Goal: Browse casually

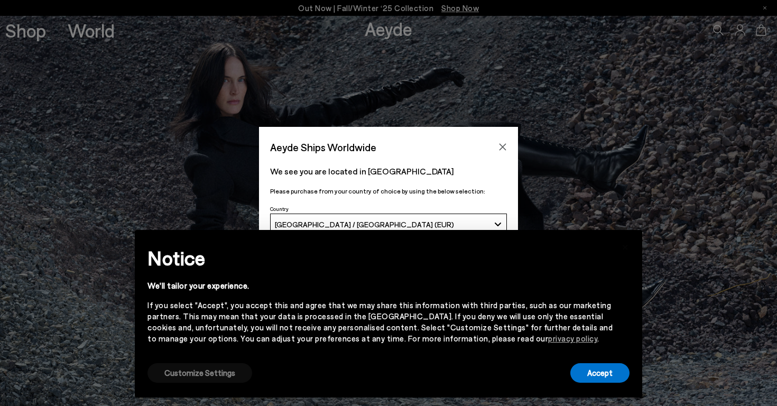
click at [181, 373] on button "Customize Settings" at bounding box center [199, 373] width 105 height 20
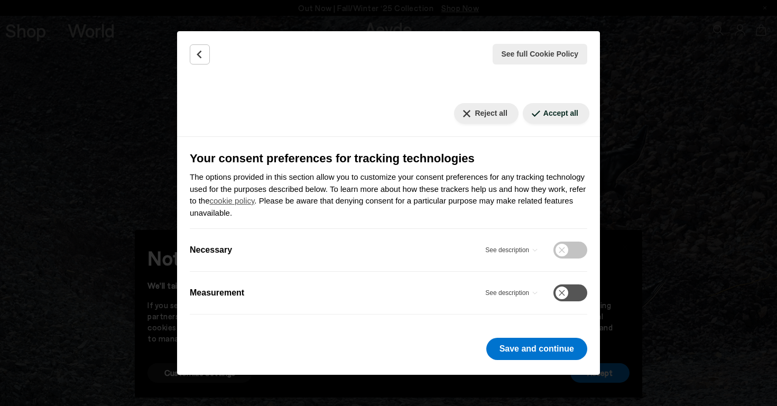
scroll to position [101, 0]
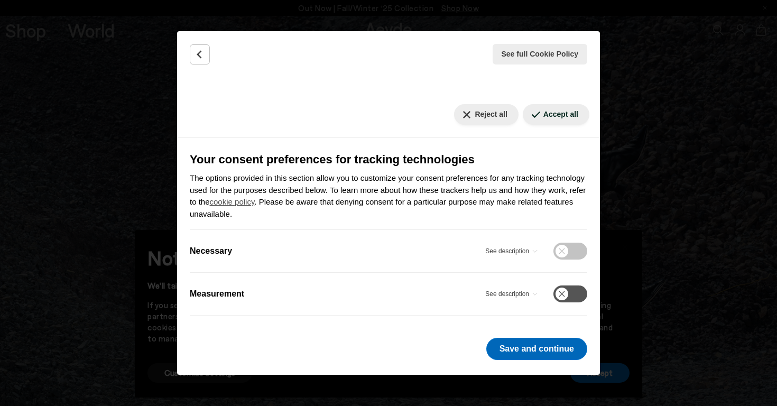
click at [525, 347] on button "Save and continue" at bounding box center [536, 349] width 101 height 22
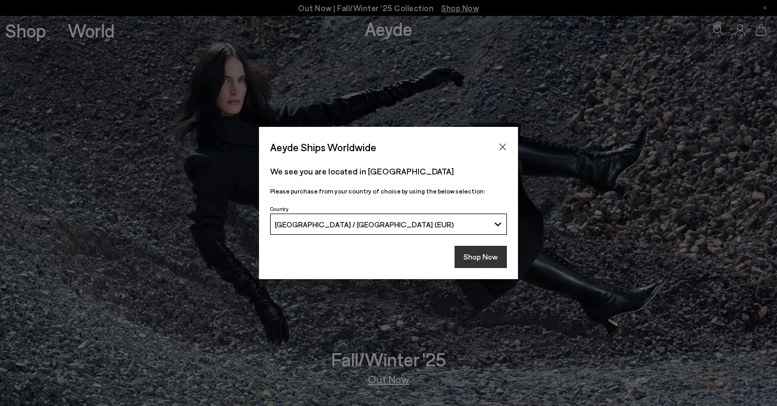
click at [479, 256] on button "Shop Now" at bounding box center [481, 257] width 52 height 22
click at [488, 255] on button "Shop Now" at bounding box center [481, 257] width 52 height 22
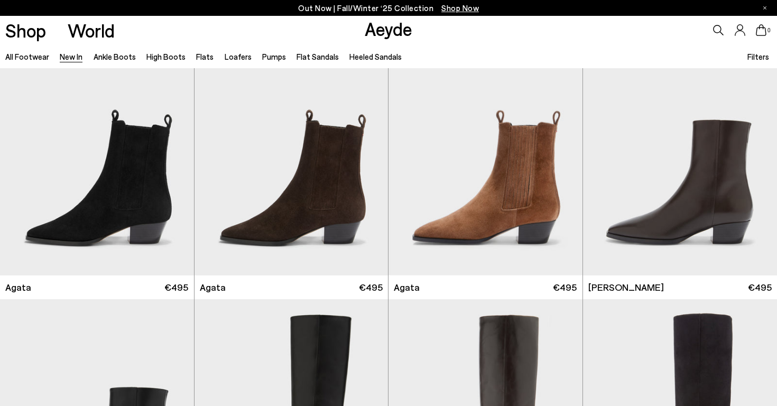
scroll to position [303, 0]
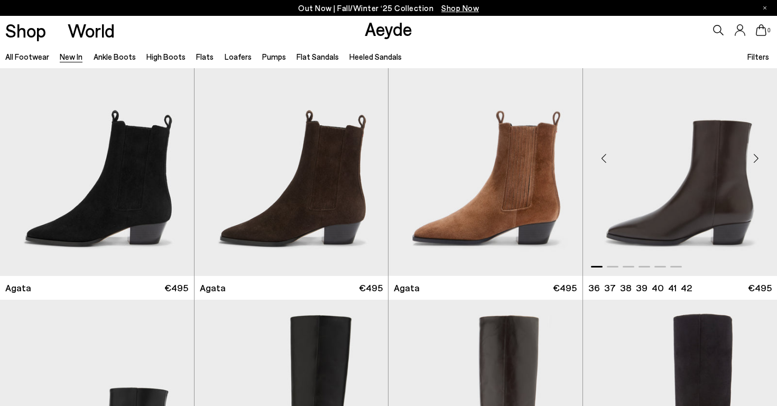
click at [754, 161] on div "Next slide" at bounding box center [756, 158] width 32 height 32
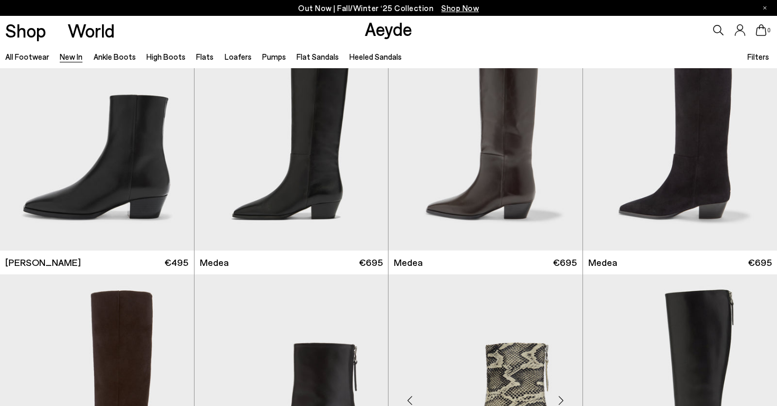
scroll to position [534, 0]
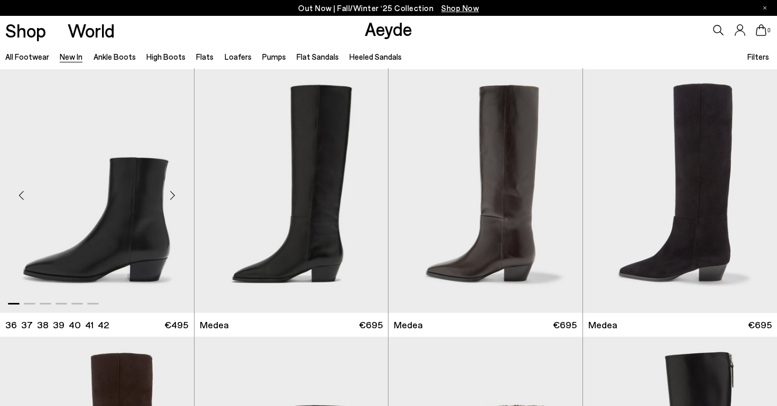
click at [178, 195] on div "Next slide" at bounding box center [173, 195] width 32 height 32
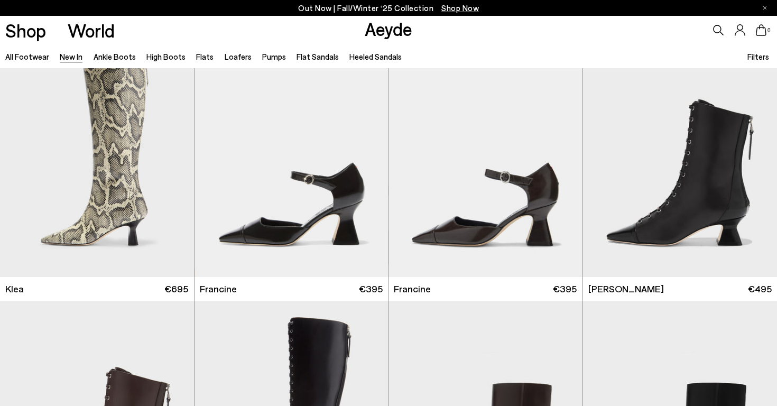
scroll to position [1118, 0]
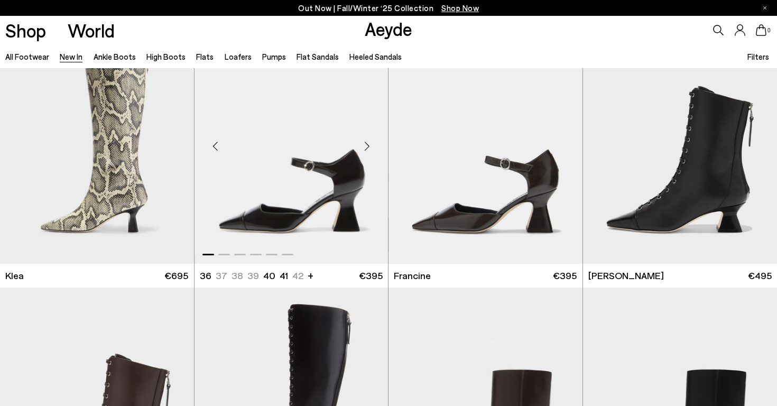
click at [368, 145] on div "Next slide" at bounding box center [367, 147] width 32 height 32
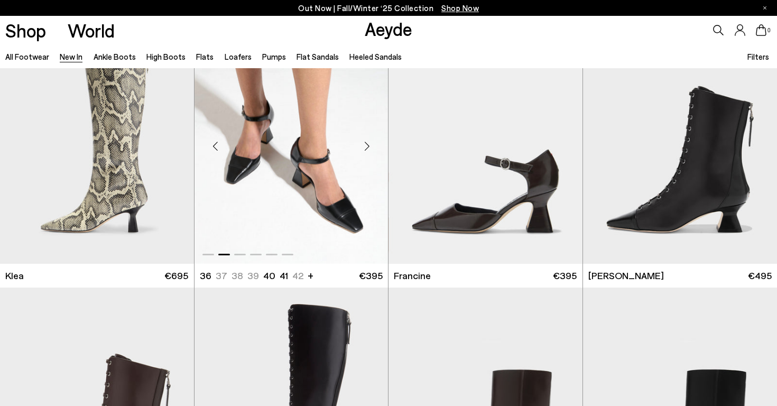
click at [368, 145] on div "Next slide" at bounding box center [367, 147] width 32 height 32
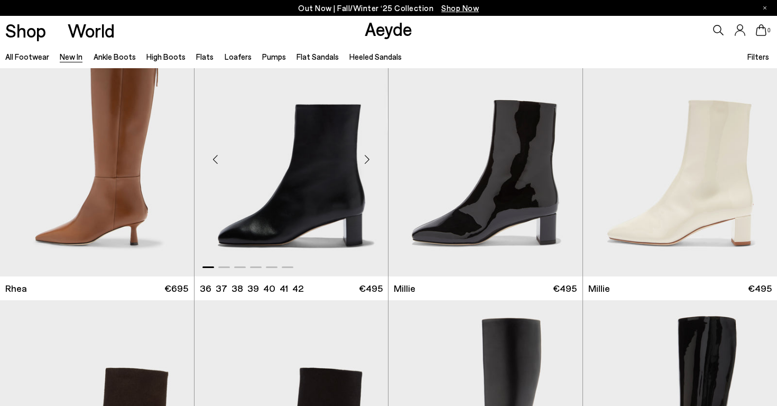
scroll to position [2174, 0]
click at [566, 159] on div "Next slide" at bounding box center [562, 159] width 32 height 32
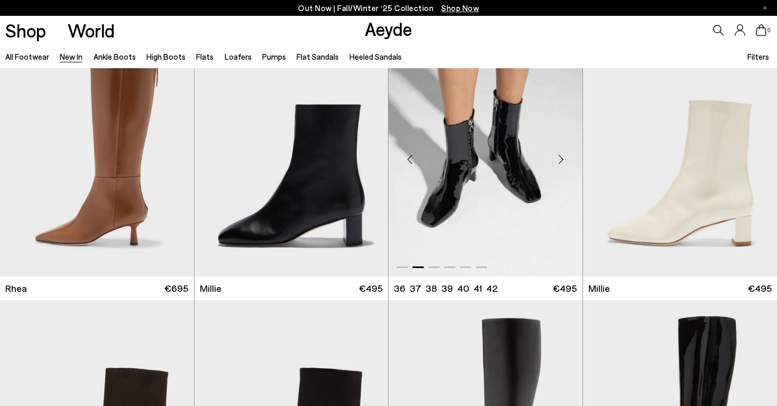
click at [566, 159] on div "Next slide" at bounding box center [562, 159] width 32 height 32
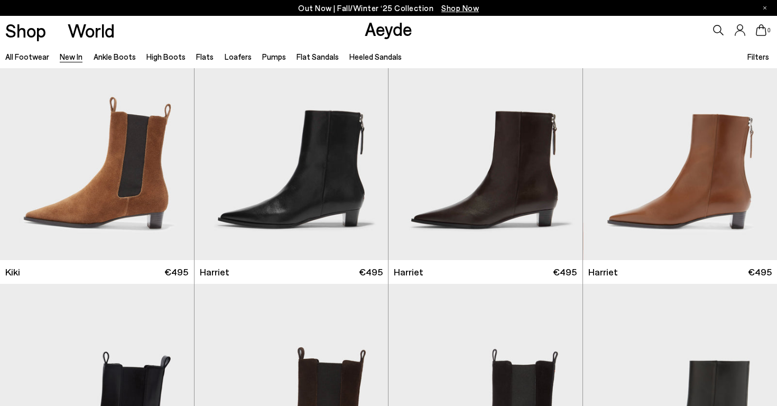
scroll to position [4065, 0]
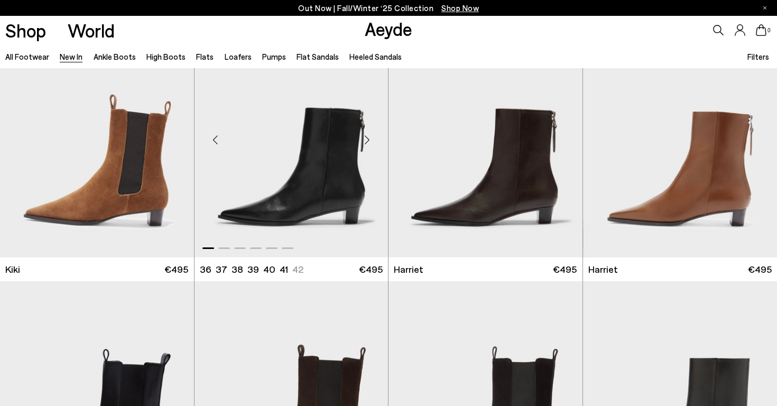
click at [371, 139] on div "Next slide" at bounding box center [367, 140] width 32 height 32
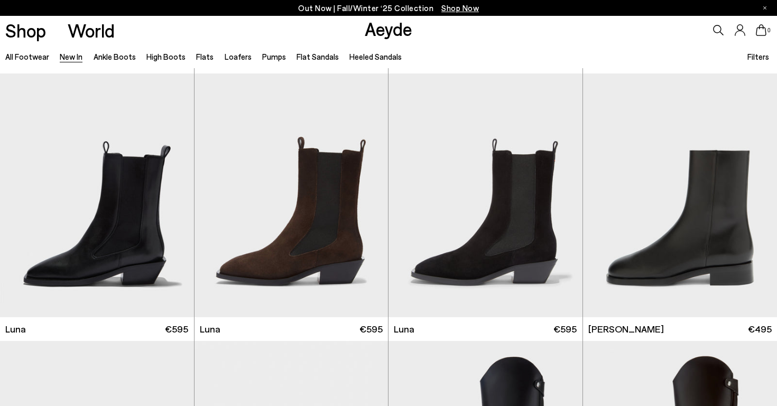
scroll to position [4295, 0]
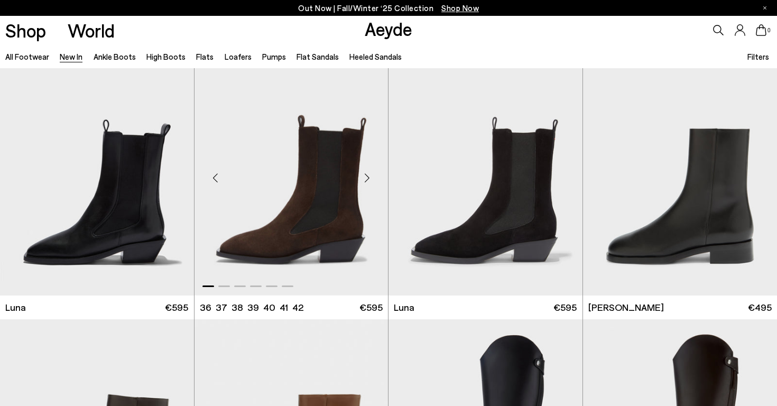
click at [369, 175] on div "Next slide" at bounding box center [367, 178] width 32 height 32
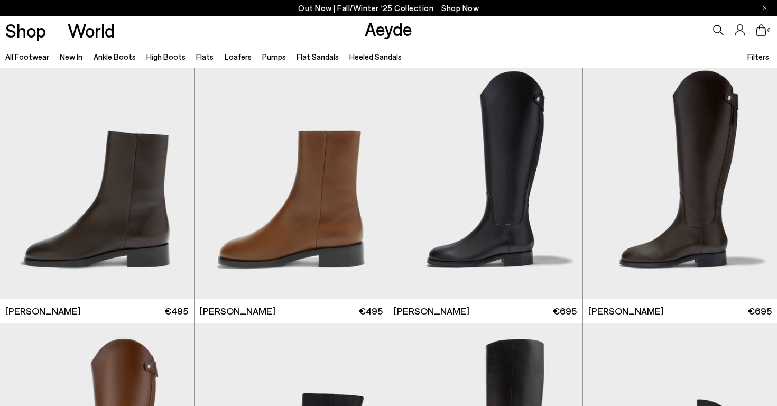
scroll to position [4561, 0]
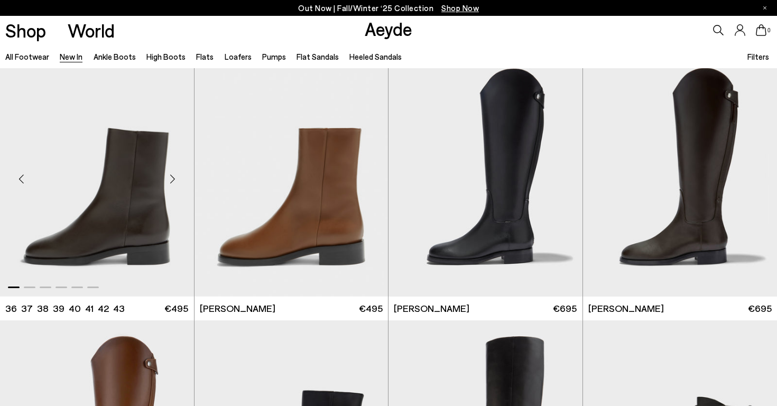
click at [173, 180] on div "Next slide" at bounding box center [173, 179] width 32 height 32
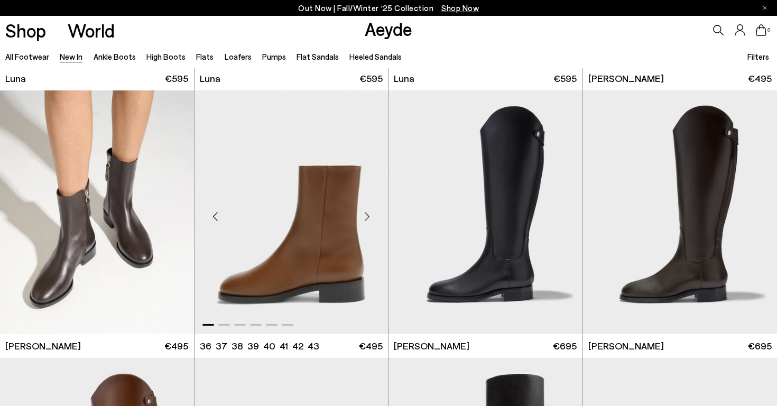
scroll to position [4530, 0]
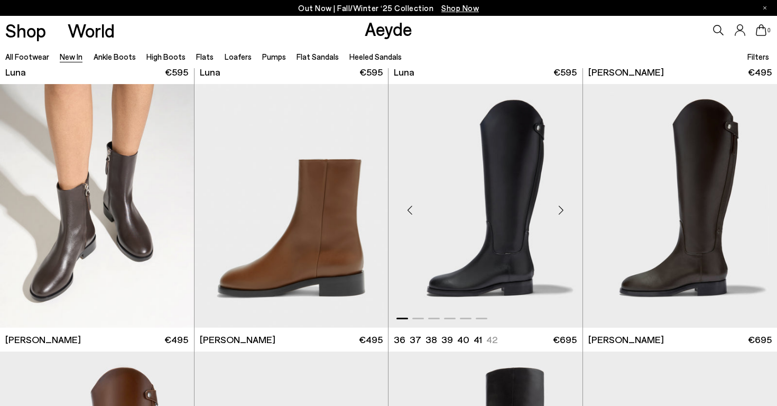
click at [567, 206] on div "Next slide" at bounding box center [562, 210] width 32 height 32
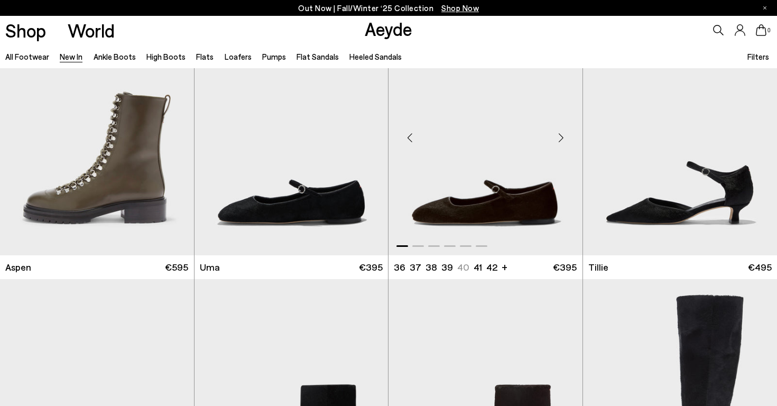
scroll to position [5946, 0]
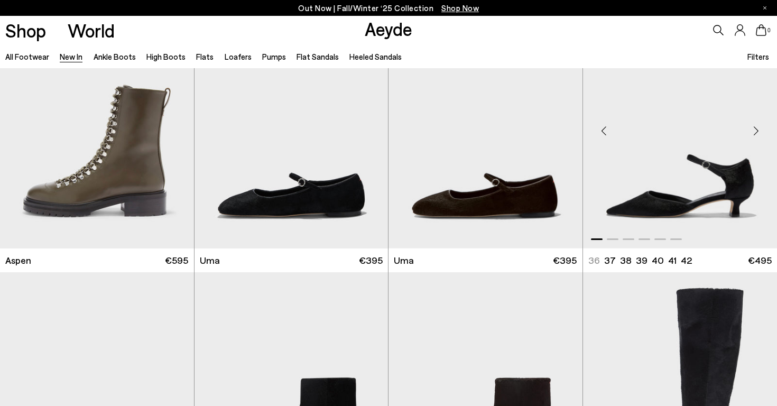
click at [760, 128] on div "Next slide" at bounding box center [756, 131] width 32 height 32
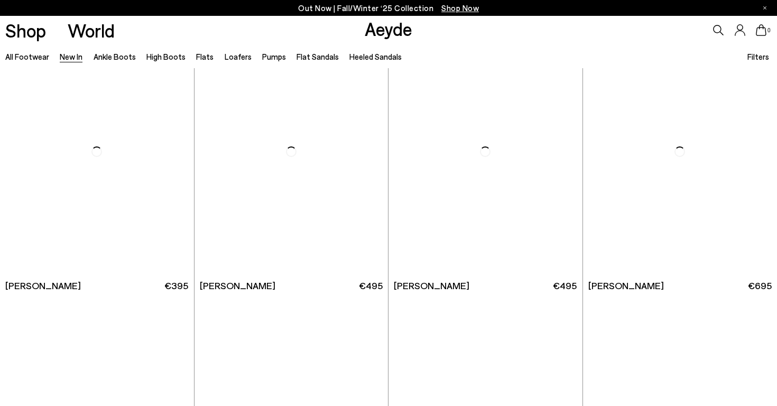
scroll to position [8328, 0]
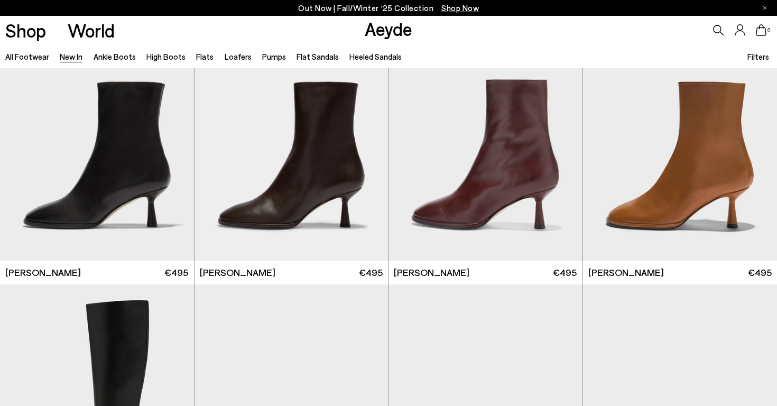
scroll to position [9143, 0]
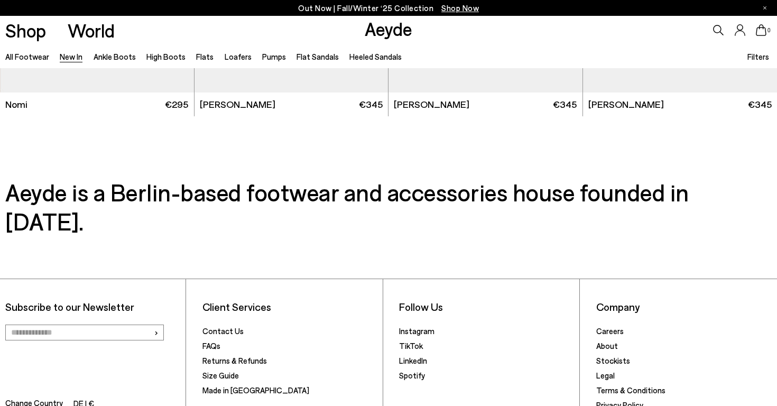
scroll to position [11459, 0]
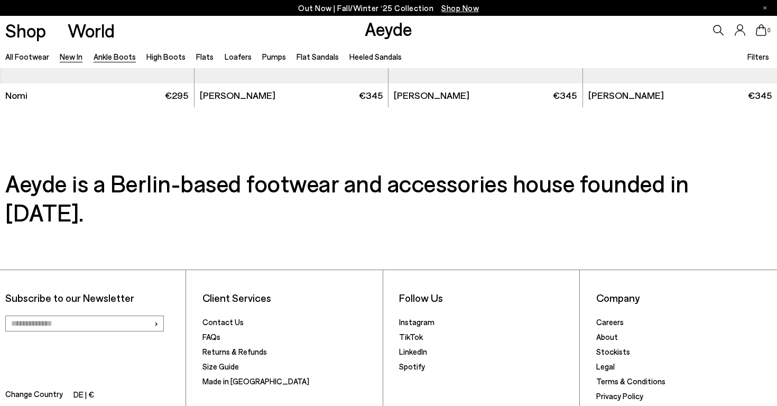
click at [112, 56] on link "Ankle Boots" at bounding box center [115, 57] width 42 height 10
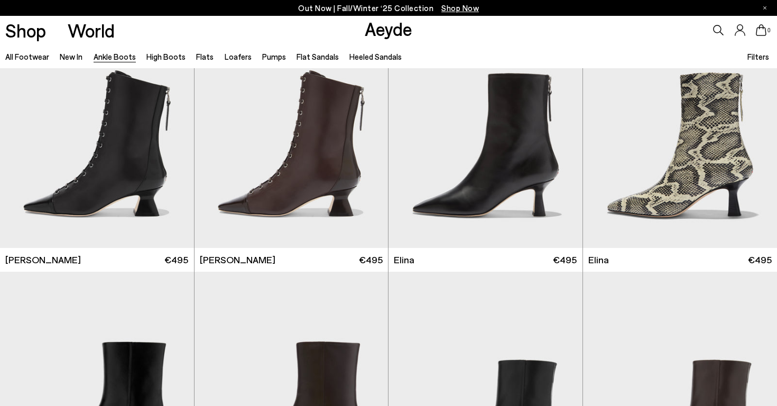
scroll to position [291, 0]
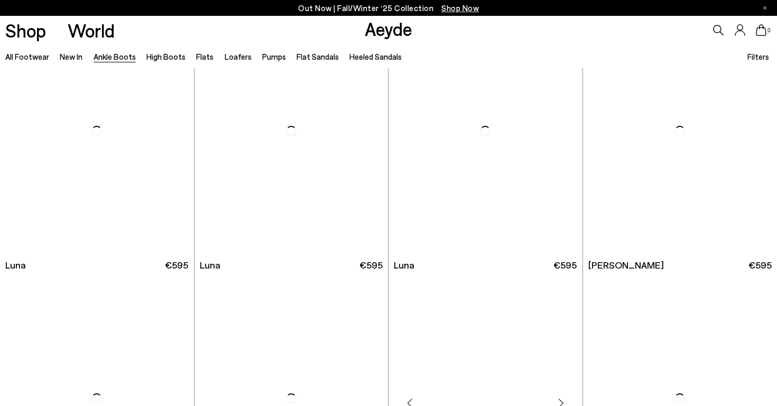
scroll to position [3242, 0]
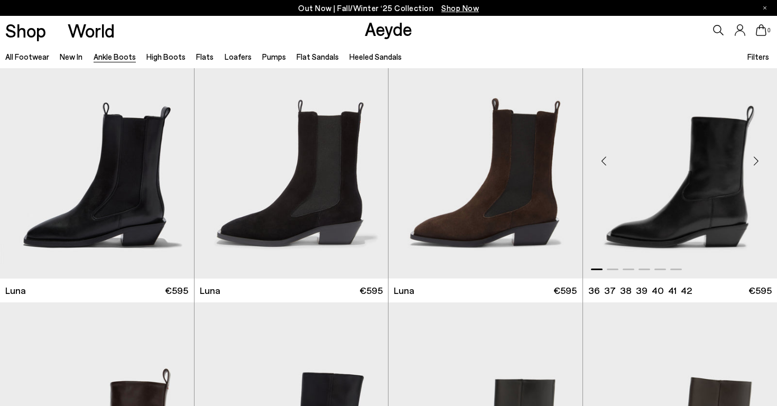
click at [753, 161] on div "Next slide" at bounding box center [756, 161] width 32 height 32
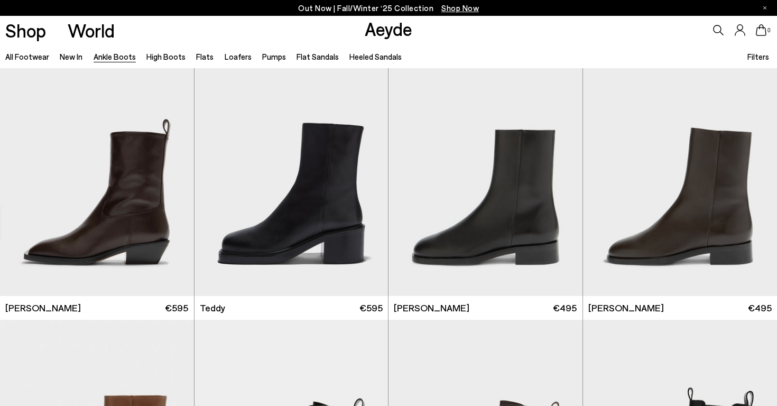
scroll to position [3495, 0]
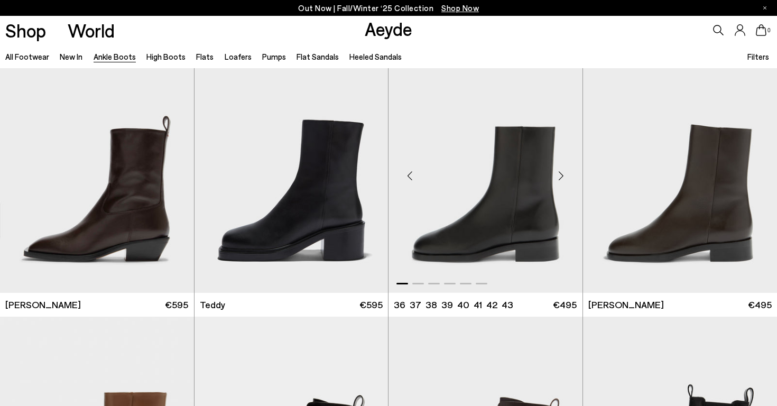
click at [569, 173] on div "Next slide" at bounding box center [562, 176] width 32 height 32
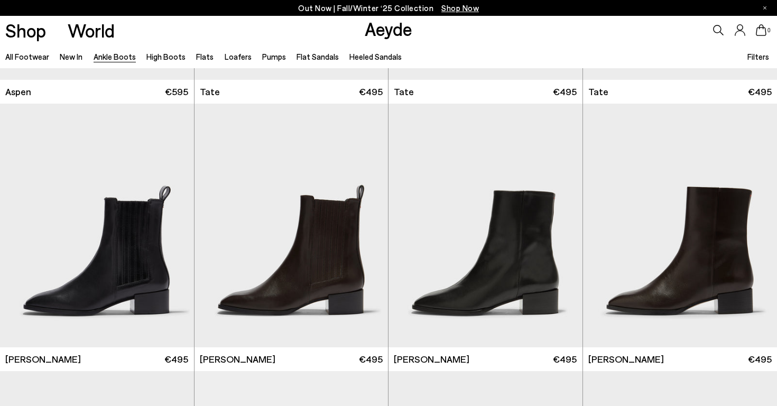
scroll to position [4551, 0]
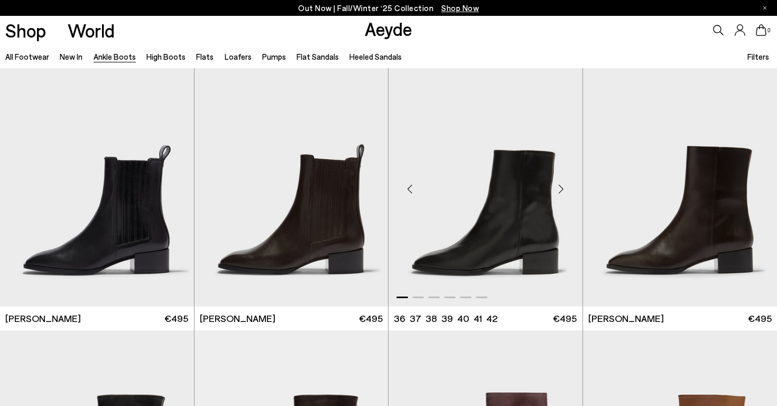
click at [564, 185] on div "Next slide" at bounding box center [562, 189] width 32 height 32
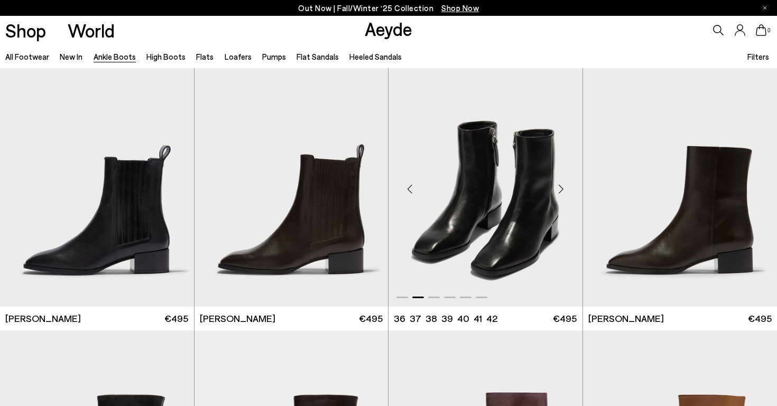
click at [562, 189] on div "Next slide" at bounding box center [562, 189] width 32 height 32
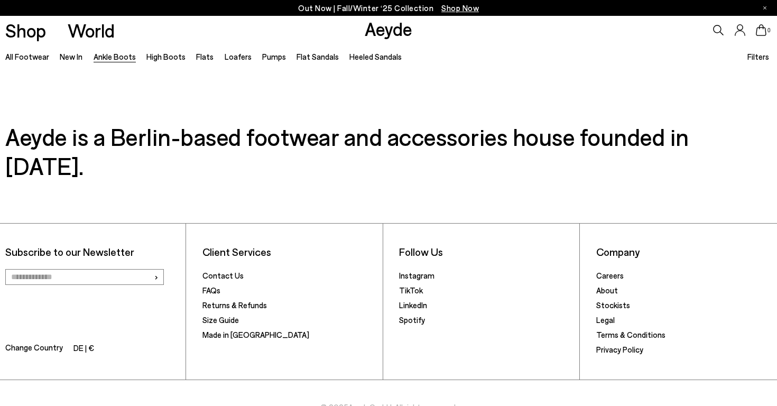
scroll to position [5890, 0]
